Goal: Task Accomplishment & Management: Manage account settings

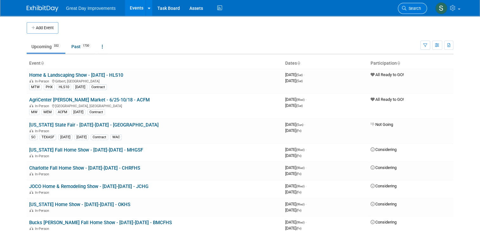
click at [427, 7] on link "Search" at bounding box center [412, 8] width 29 height 11
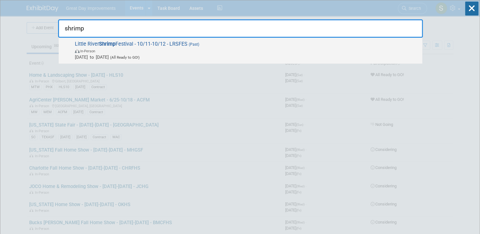
type input "shrimp"
click at [275, 41] on span "Little River Shrimp Festival - 10/11-10/12 - LRSFES (Past) In-Person Oct 11, 20…" at bounding box center [246, 50] width 346 height 19
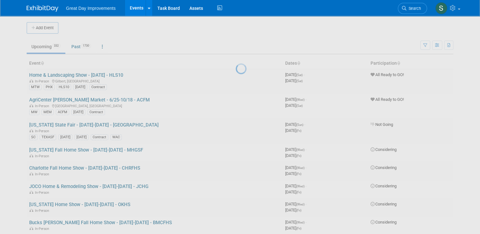
click at [244, 41] on div at bounding box center [240, 117] width 9 height 234
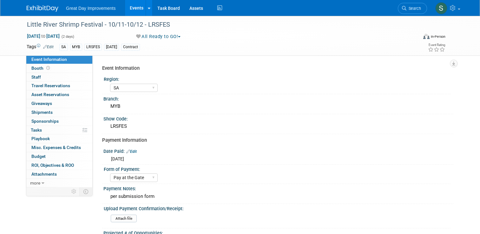
select select "SA"
select select "Pay at the Gate"
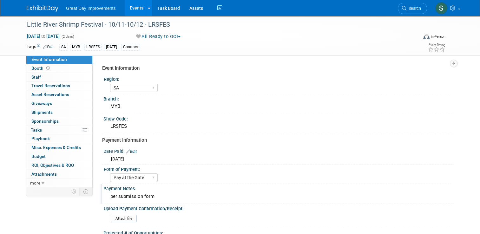
click at [162, 197] on div "per submission form" at bounding box center [278, 197] width 340 height 10
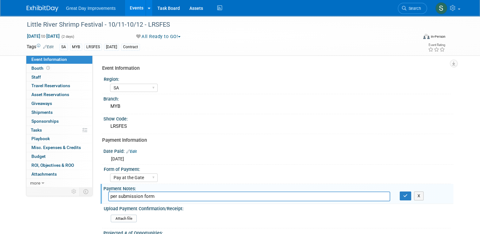
click at [162, 197] on input "per submission form" at bounding box center [249, 197] width 282 height 10
type input "venue cancelled due to weather- issuing refund"
click at [407, 194] on icon "button" at bounding box center [405, 196] width 4 height 4
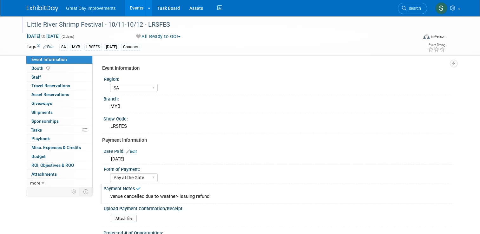
click at [160, 26] on div "Little River Shrimp Festival - 10/11-10/12 - LRSFES" at bounding box center [217, 24] width 385 height 11
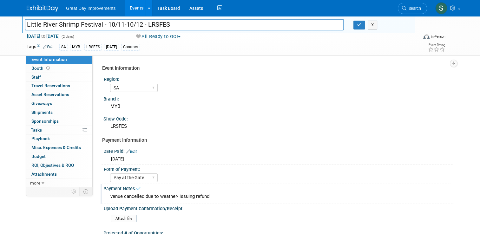
click at [160, 26] on input "Little River Shrimp Festival - 10/11-10/12 - LRSFES" at bounding box center [184, 24] width 319 height 11
click at [159, 20] on input "Little River Shrimp Festival - 10/11-10/12 - LRSFES" at bounding box center [184, 24] width 319 height 11
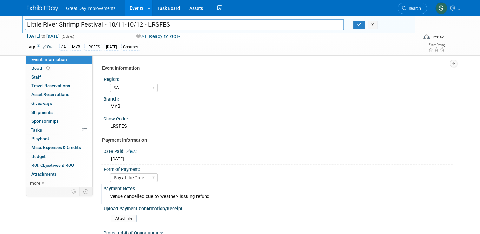
click at [159, 20] on input "Little River Shrimp Festival - 10/11-10/12 - LRSFES" at bounding box center [184, 24] width 319 height 11
click at [414, 10] on span "Search" at bounding box center [413, 8] width 15 height 5
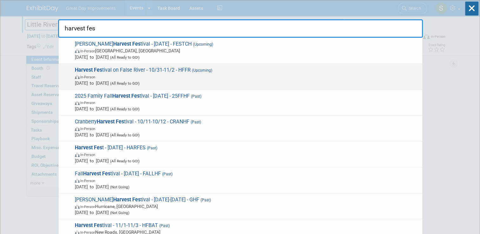
type input "harvest fes"
click at [316, 69] on span "Harvest Fes tival on False River - 10/31-11/2 - HFFR (Upcoming) In-Person Oct 3…" at bounding box center [246, 76] width 346 height 19
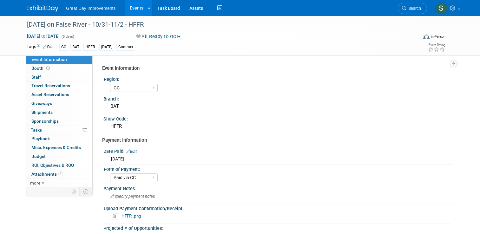
select select "GC"
select select "Paid via CC"
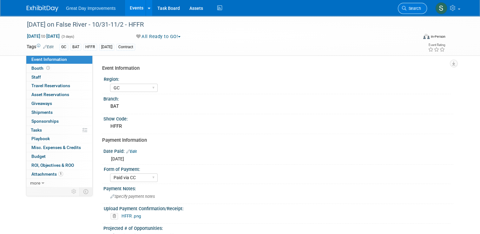
click at [417, 5] on link "Search" at bounding box center [412, 8] width 29 height 11
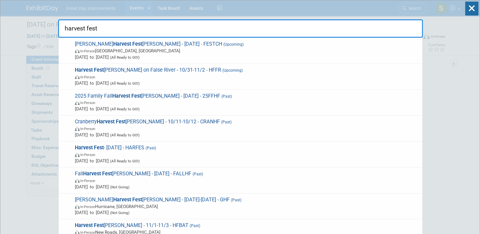
scroll to position [8, 0]
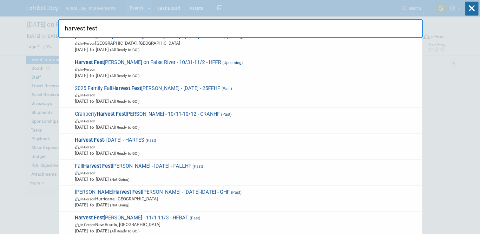
type input "harvest fest"
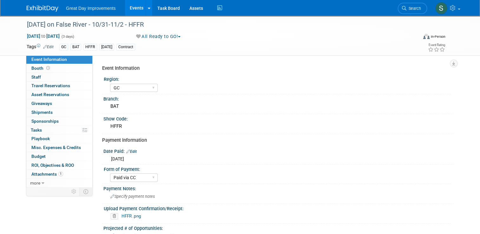
click at [36, 5] on img at bounding box center [43, 8] width 32 height 6
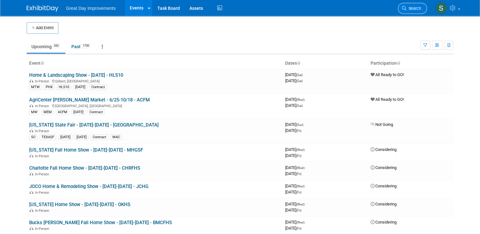
click at [417, 13] on link "Search" at bounding box center [412, 8] width 29 height 11
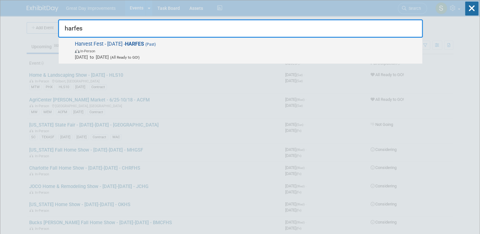
type input "harfes"
click at [292, 45] on span "Harvest Fest - 10/11/25 - HARFES (Past) In-Person Oct 11, 2025 to Oct 11, 2025 …" at bounding box center [246, 50] width 346 height 19
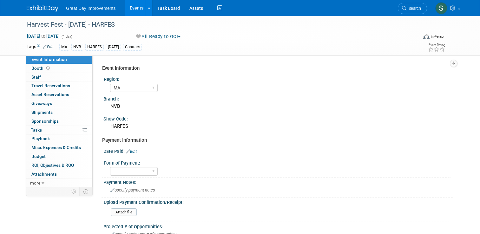
select select "MA"
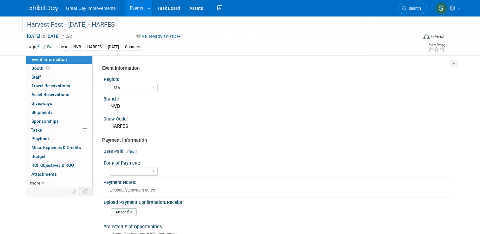
click at [85, 23] on div "Harvest Fest - [DATE] - HARFES" at bounding box center [217, 24] width 385 height 11
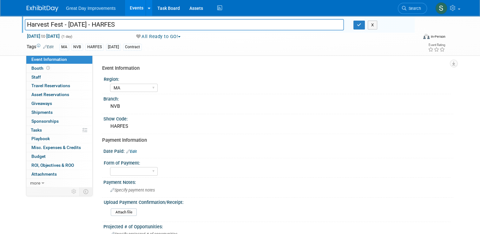
click at [78, 23] on input "Harvest Fest - [DATE] - HARFES" at bounding box center [184, 24] width 319 height 11
type input "Harvest Fest - [DATE] - HARFES"
click at [60, 34] on span "[DATE] to [DATE]" at bounding box center [43, 36] width 33 height 6
type input "[DATE]"
select select "9"
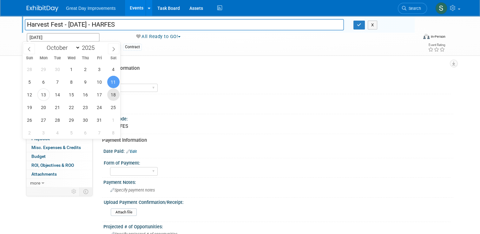
click at [110, 93] on span "18" at bounding box center [113, 94] width 12 height 12
type input "Oct 18, 2025"
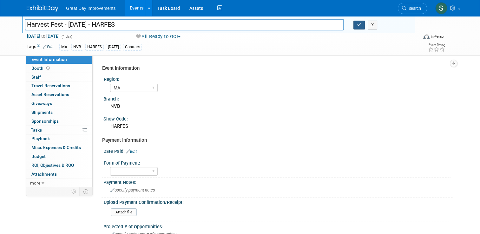
click at [358, 26] on button "button" at bounding box center [358, 25] width 11 height 9
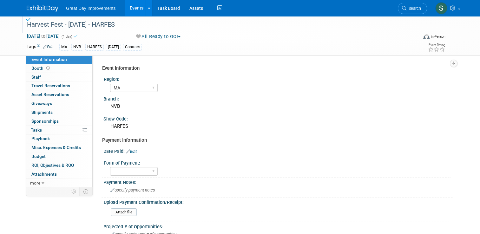
click at [359, 26] on div "Harvest Fest - [DATE] - HARFES" at bounding box center [217, 24] width 385 height 11
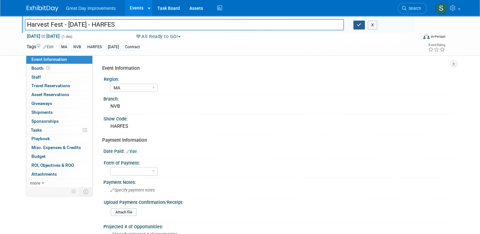
click at [359, 26] on icon "button" at bounding box center [359, 25] width 4 height 4
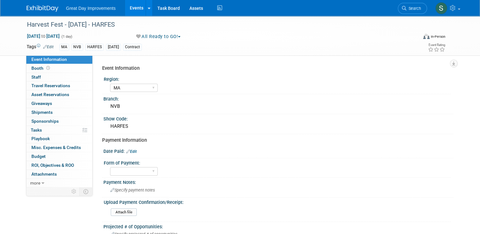
click at [168, 37] on button "All Ready to GO!" at bounding box center [158, 36] width 49 height 7
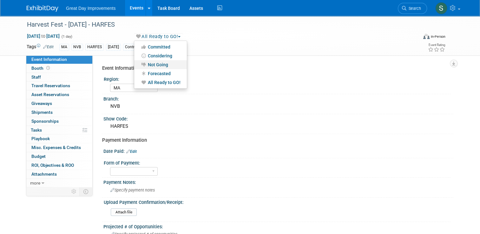
click at [162, 63] on link "Not Going" at bounding box center [160, 64] width 53 height 9
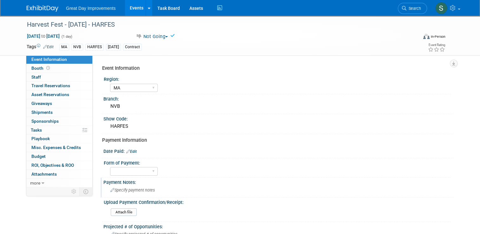
click at [141, 191] on span "Specify payment notes" at bounding box center [132, 190] width 44 height 5
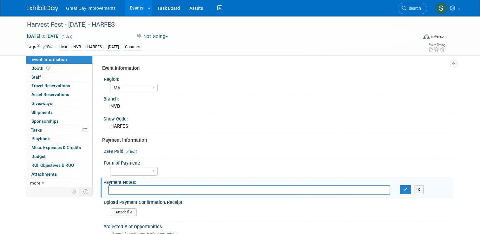
click at [40, 6] on img at bounding box center [43, 8] width 32 height 6
